Goal: Transaction & Acquisition: Purchase product/service

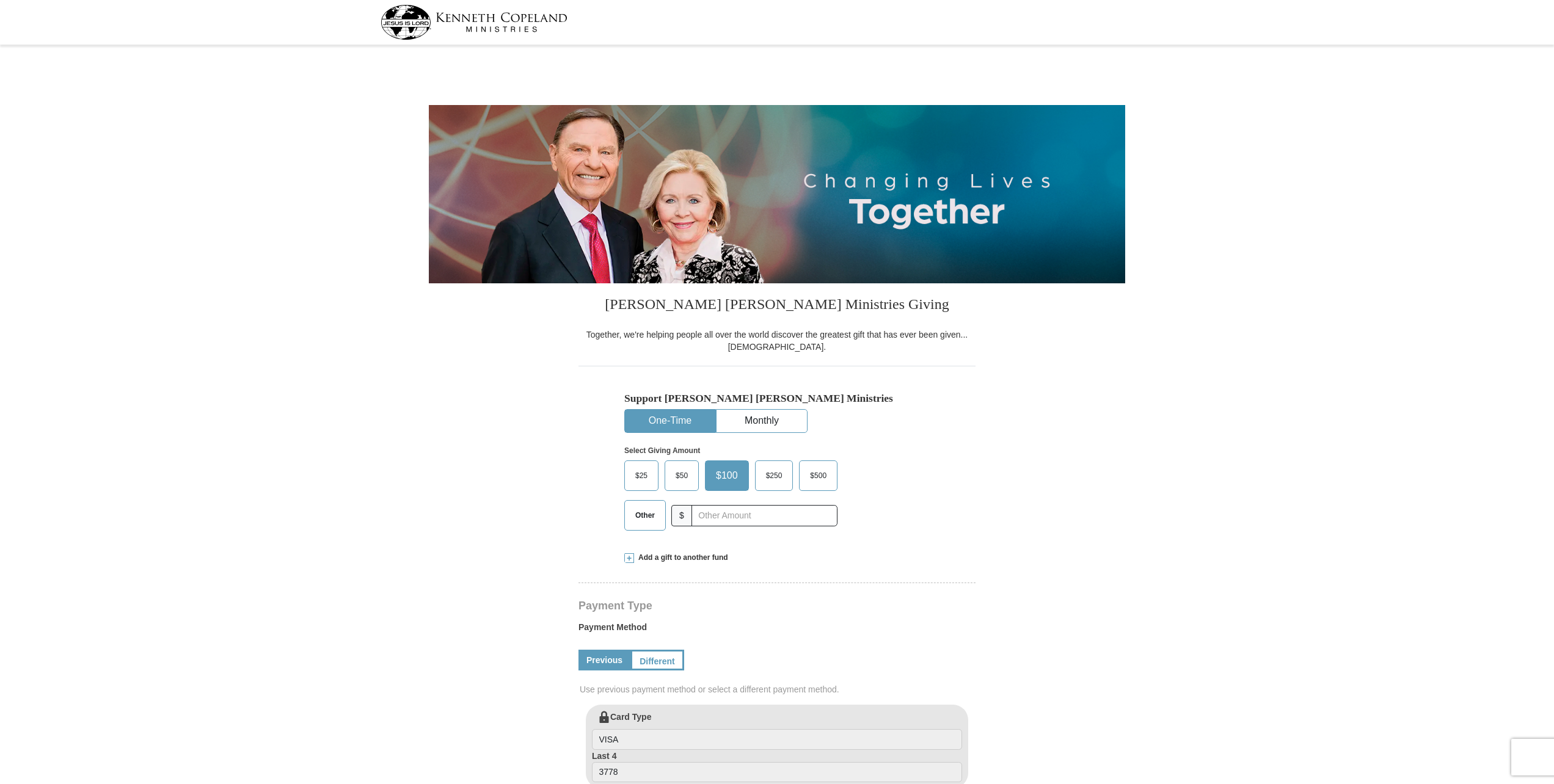
select select "NC"
click at [643, 513] on span "Other" at bounding box center [645, 515] width 32 height 18
click at [0, 0] on input "Other" at bounding box center [0, 0] width 0 height 0
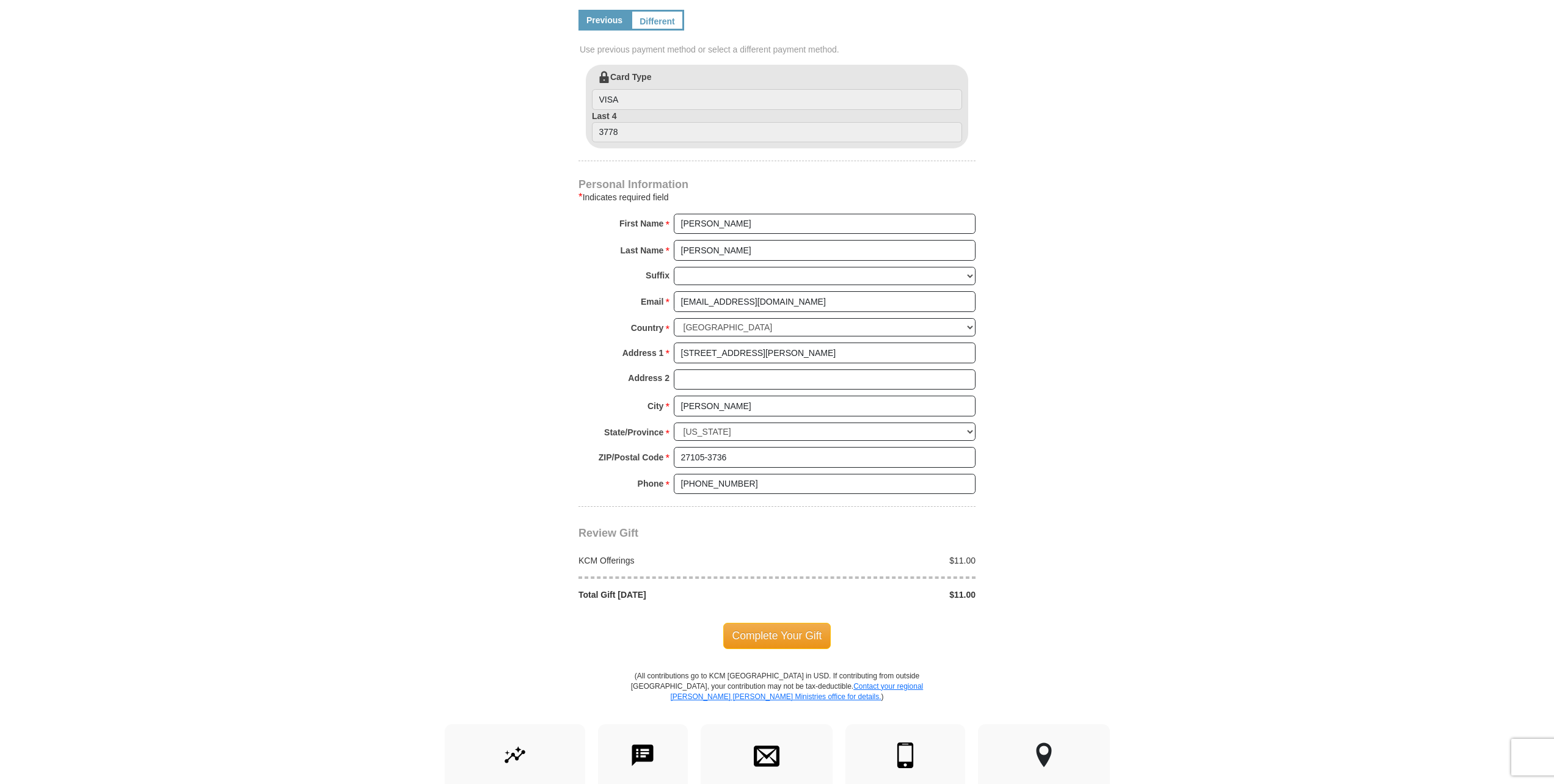
scroll to position [697, 0]
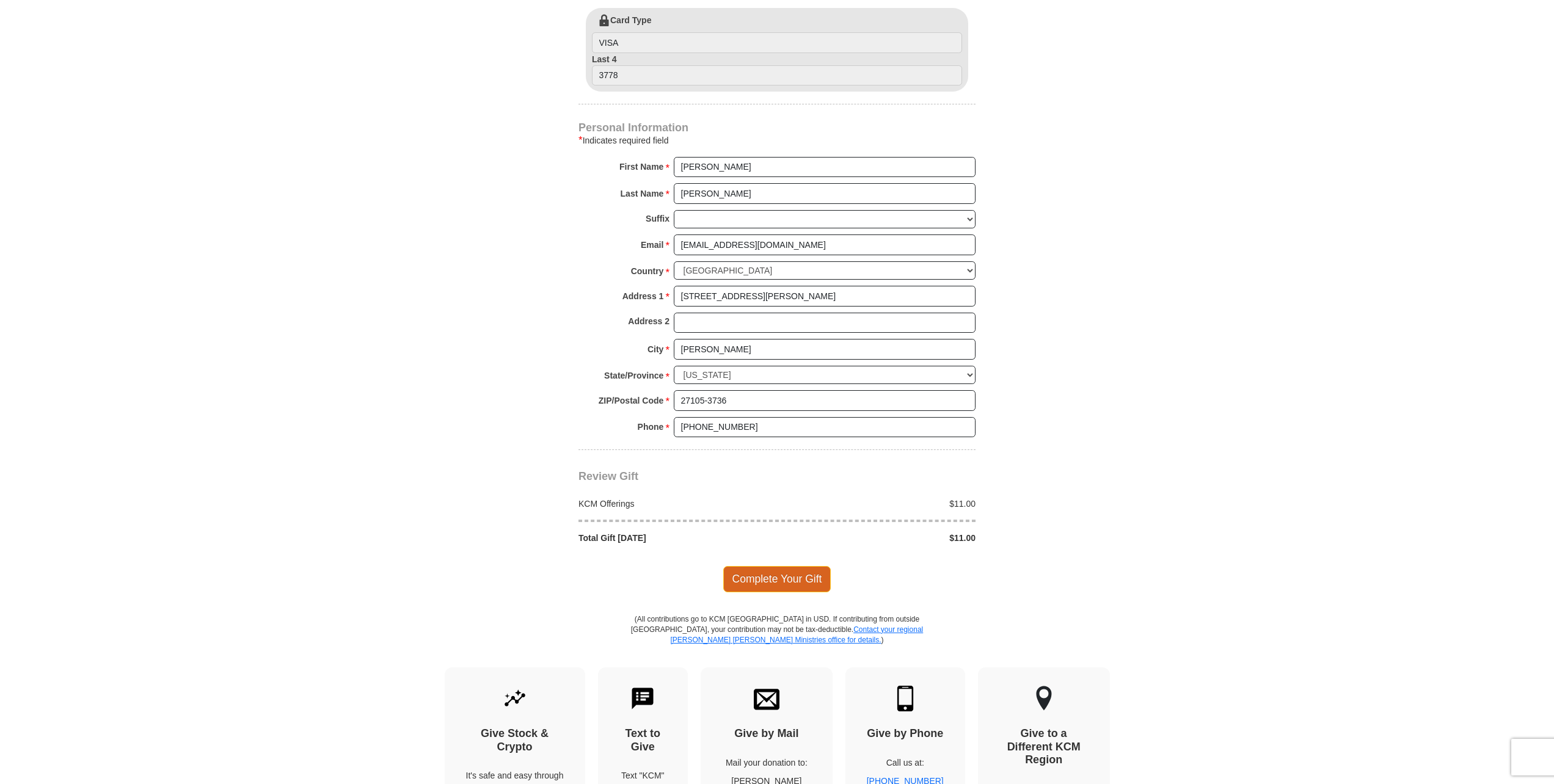
type input "11"
click at [764, 580] on span "Complete Your Gift" at bounding box center [777, 579] width 108 height 26
